Goal: Information Seeking & Learning: Find specific fact

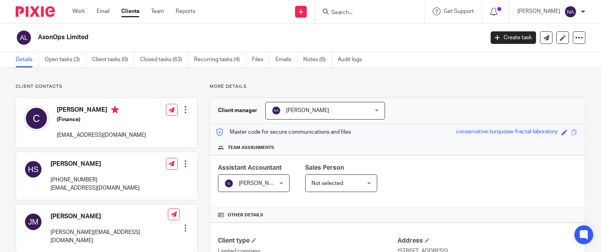
scroll to position [343, 0]
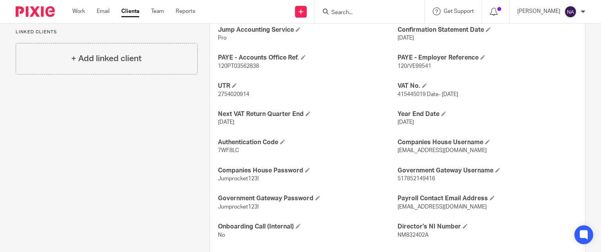
click at [364, 14] on input "Search" at bounding box center [366, 12] width 70 height 7
type input "candlols"
click button "submit" at bounding box center [0, 0] width 0 height 0
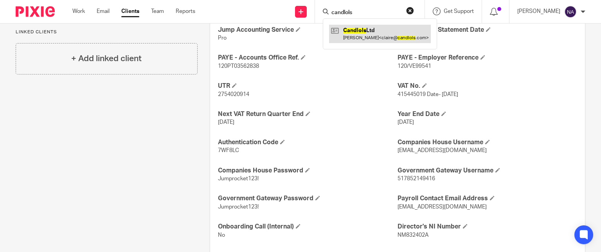
click at [388, 28] on link at bounding box center [380, 34] width 102 height 18
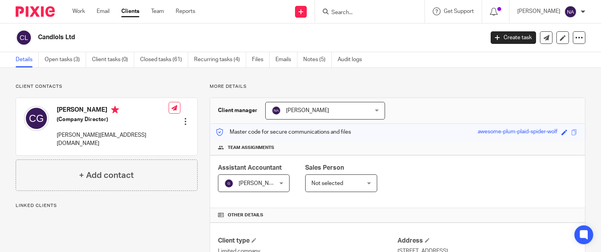
scroll to position [215, 0]
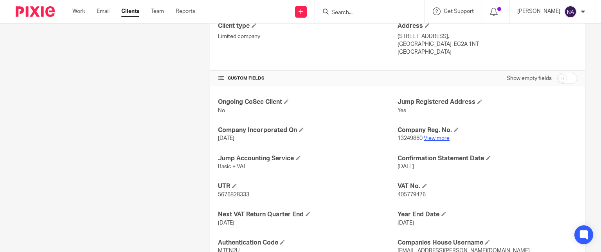
click at [429, 137] on link "View more" at bounding box center [437, 137] width 26 height 5
click at [362, 11] on input "Search" at bounding box center [366, 12] width 70 height 7
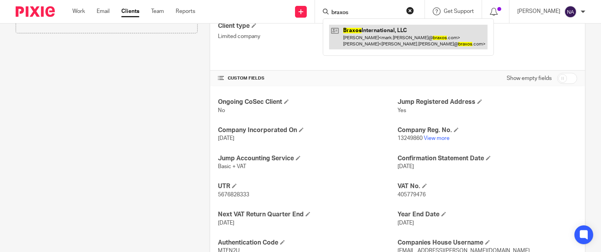
type input "braxos"
click at [417, 38] on link at bounding box center [408, 37] width 159 height 24
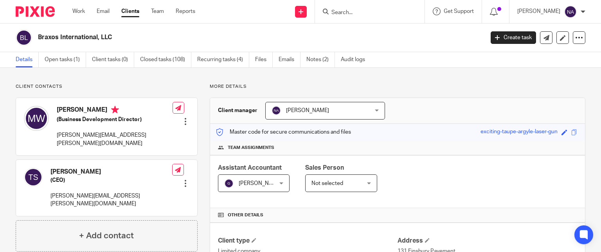
scroll to position [182, 0]
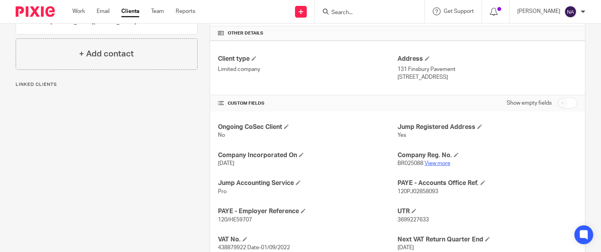
click at [430, 162] on link "View more" at bounding box center [438, 163] width 26 height 5
click at [350, 15] on input "Search" at bounding box center [366, 12] width 70 height 7
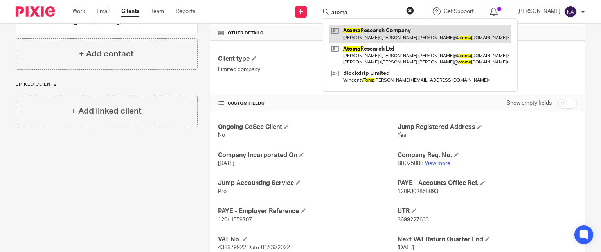
type input "atoma"
click at [363, 34] on link at bounding box center [420, 34] width 182 height 18
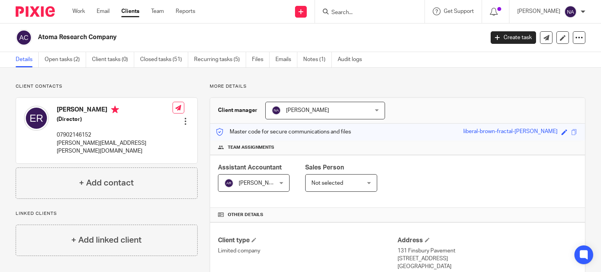
click at [364, 14] on input "Search" at bounding box center [366, 12] width 70 height 7
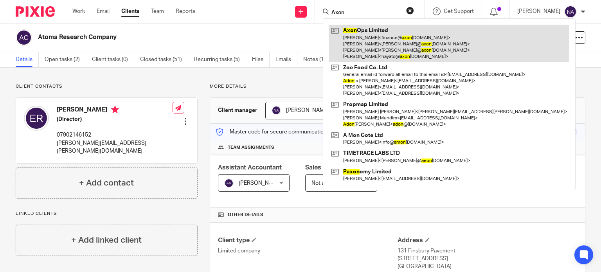
type input "Axon"
click at [385, 35] on link at bounding box center [449, 43] width 240 height 37
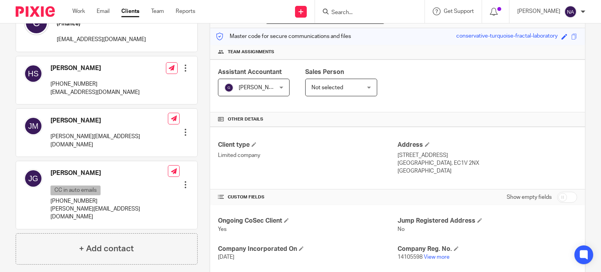
scroll to position [97, 0]
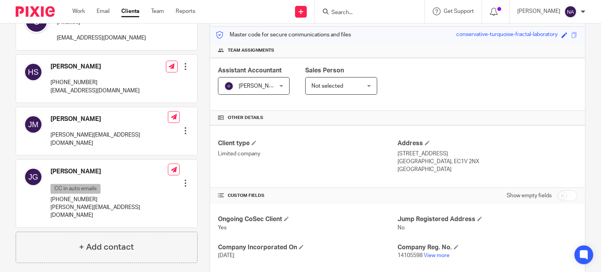
drag, startPoint x: 395, startPoint y: 153, endPoint x: 435, endPoint y: 153, distance: 40.7
click at [435, 153] on p "[STREET_ADDRESS]" at bounding box center [488, 154] width 180 height 8
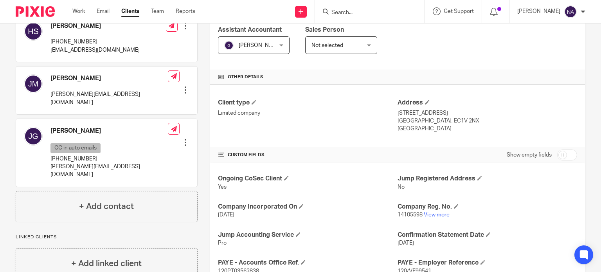
scroll to position [144, 0]
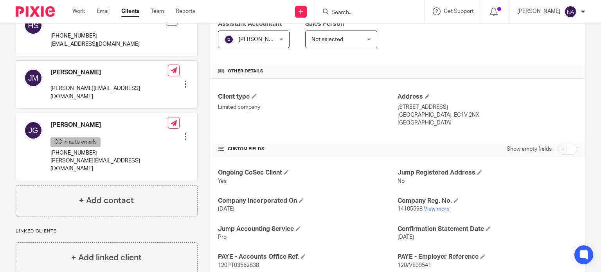
click at [420, 112] on p "[GEOGRAPHIC_DATA], EC1V 2NX" at bounding box center [488, 115] width 180 height 8
click at [437, 114] on p "[GEOGRAPHIC_DATA], EC1V 2NX" at bounding box center [488, 115] width 180 height 8
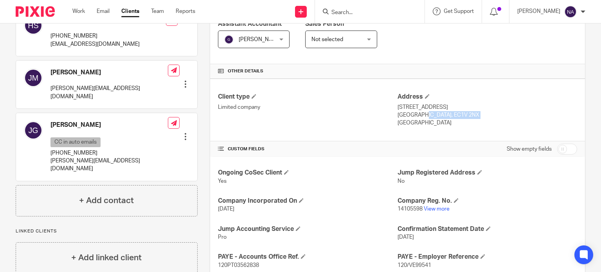
click at [437, 114] on p "[GEOGRAPHIC_DATA], EC1V 2NX" at bounding box center [488, 115] width 180 height 8
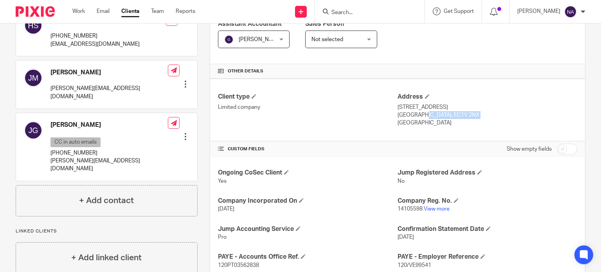
copy div "[GEOGRAPHIC_DATA], EC1V 2NX"
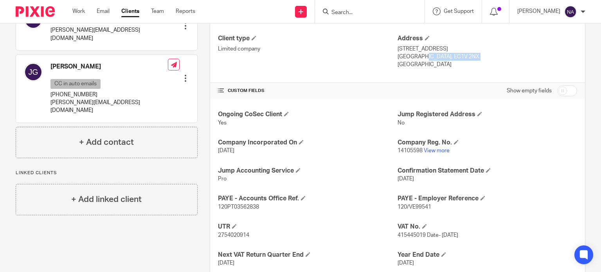
scroll to position [204, 0]
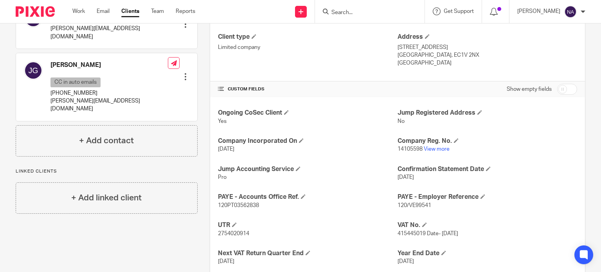
click at [399, 204] on span "120/VE99541" at bounding box center [415, 205] width 34 height 5
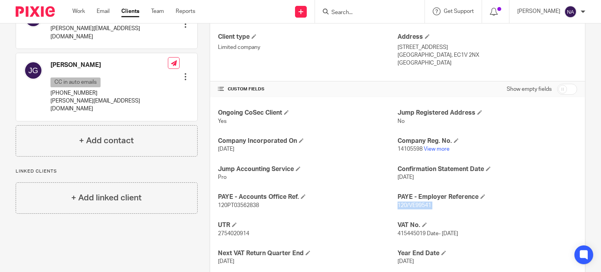
click at [399, 204] on span "120/VE99541" at bounding box center [415, 205] width 34 height 5
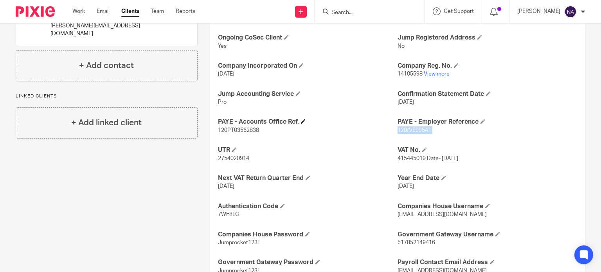
scroll to position [285, 0]
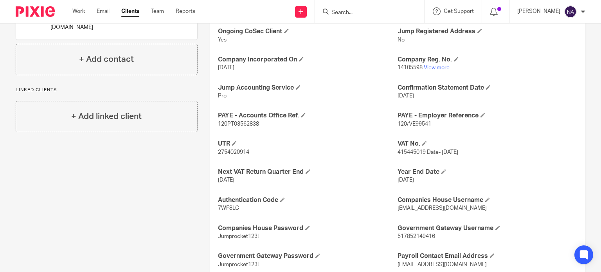
click at [250, 125] on span "120PT03562838" at bounding box center [238, 123] width 41 height 5
copy span "120PT03562838"
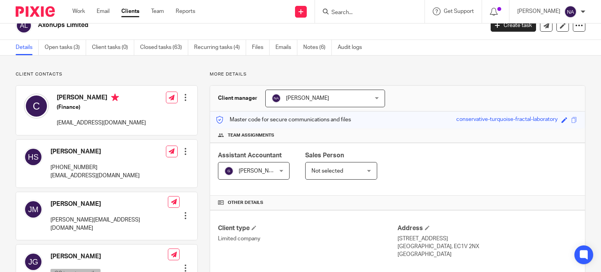
scroll to position [2, 0]
